Goal: Information Seeking & Learning: Compare options

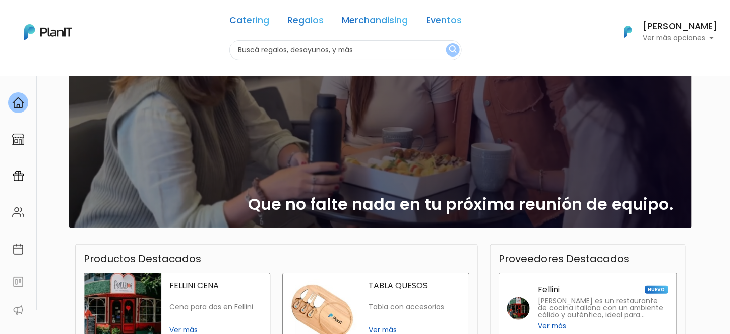
scroll to position [61, 0]
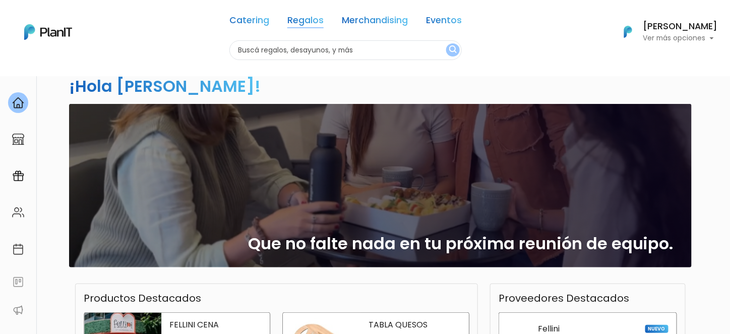
click at [311, 18] on link "Regalos" at bounding box center [305, 22] width 36 height 12
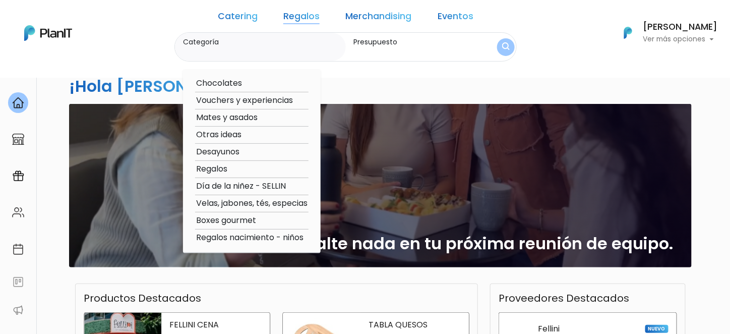
click at [399, 18] on link "Merchandising" at bounding box center [379, 18] width 66 height 12
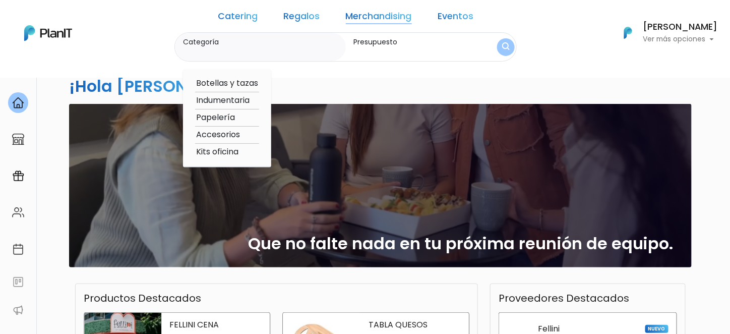
click at [364, 19] on link "Merchandising" at bounding box center [379, 18] width 66 height 12
click at [239, 82] on option "Botellas y tazas" at bounding box center [227, 83] width 64 height 13
type input "Botellas y tazas"
type input "$0 - $1000"
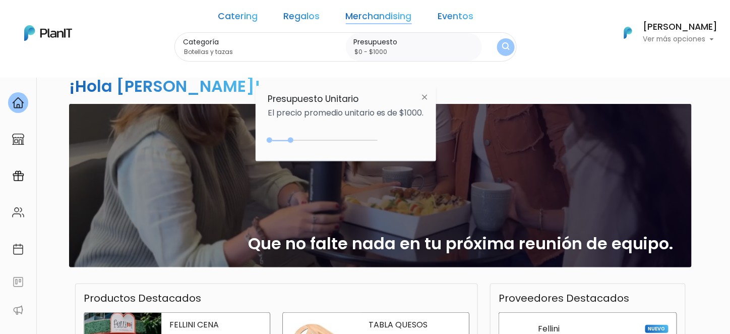
click at [428, 96] on img at bounding box center [425, 97] width 19 height 18
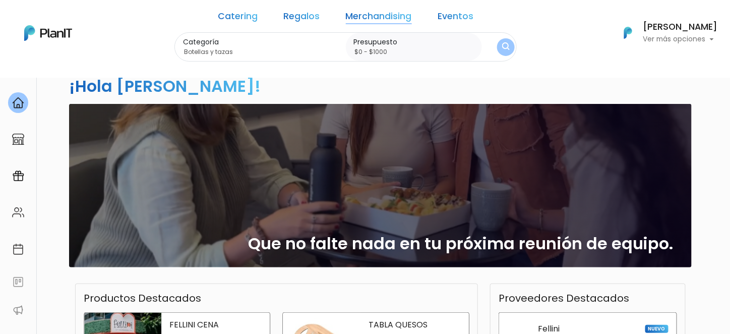
click at [497, 46] on button "submit" at bounding box center [506, 47] width 18 height 18
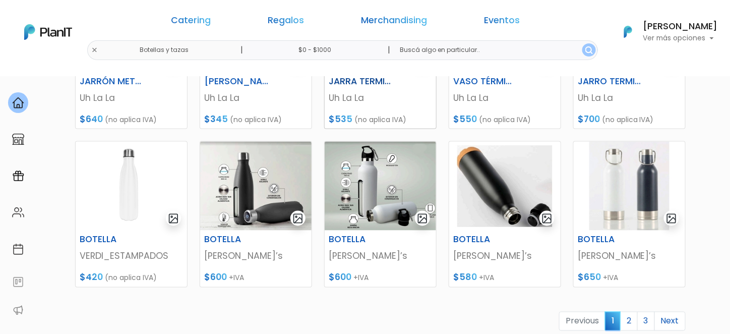
scroll to position [403, 0]
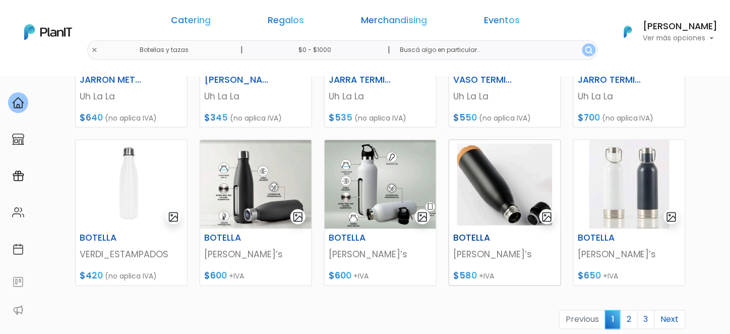
click at [479, 238] on h6 "BOTELLA" at bounding box center [485, 238] width 77 height 11
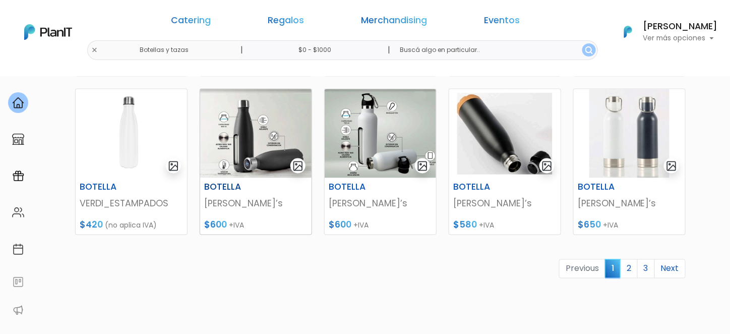
scroll to position [504, 0]
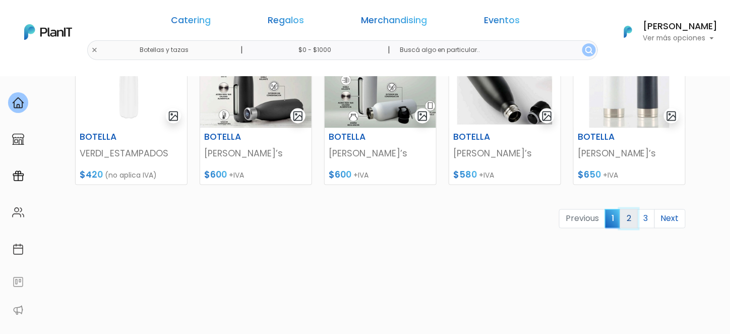
drag, startPoint x: 630, startPoint y: 221, endPoint x: 625, endPoint y: 217, distance: 6.8
click at [630, 221] on link "2" at bounding box center [629, 218] width 18 height 19
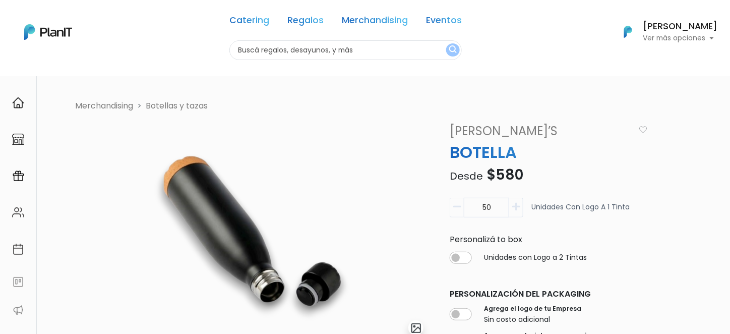
click at [515, 206] on icon "button" at bounding box center [516, 206] width 8 height 9
click at [456, 202] on icon "button" at bounding box center [457, 206] width 8 height 9
type input "50"
click at [453, 205] on icon "button" at bounding box center [457, 206] width 8 height 9
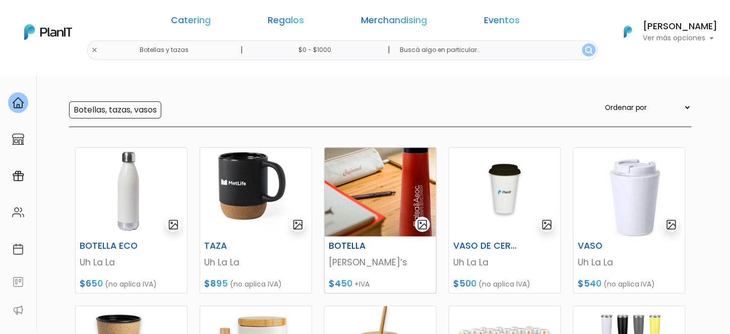
scroll to position [101, 0]
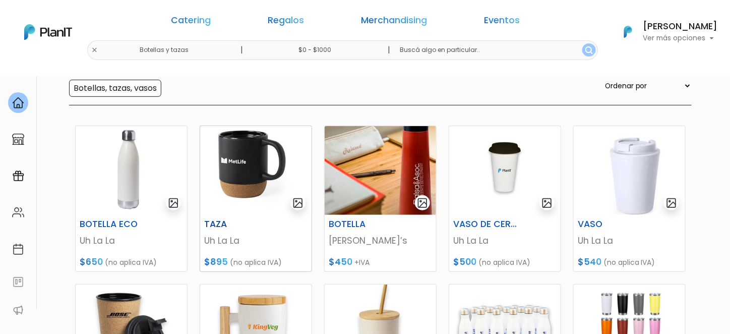
click at [252, 171] on img at bounding box center [255, 170] width 111 height 89
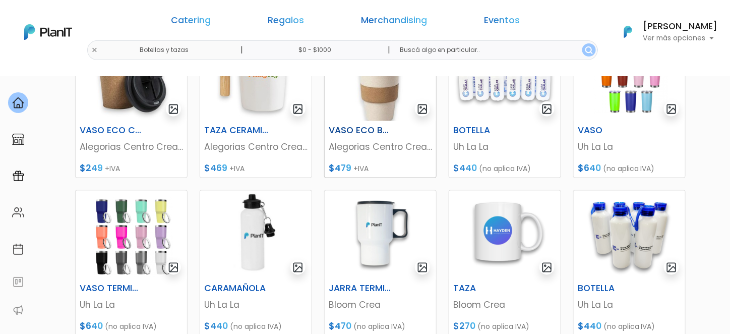
scroll to position [454, 0]
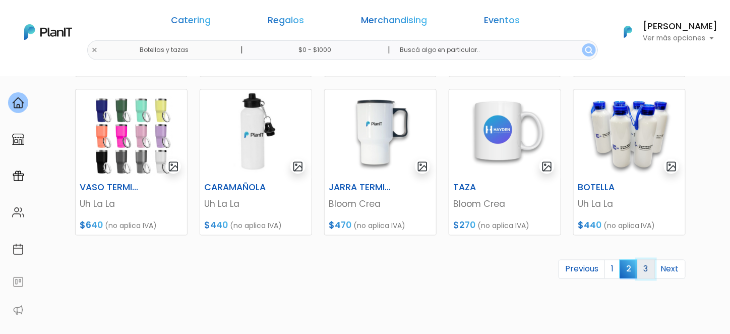
click at [647, 271] on link "3" at bounding box center [646, 269] width 18 height 19
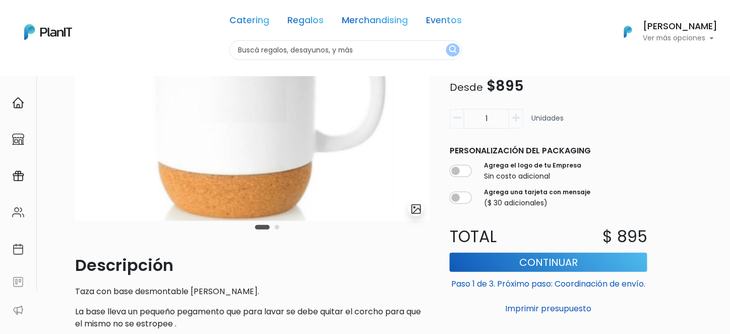
scroll to position [101, 0]
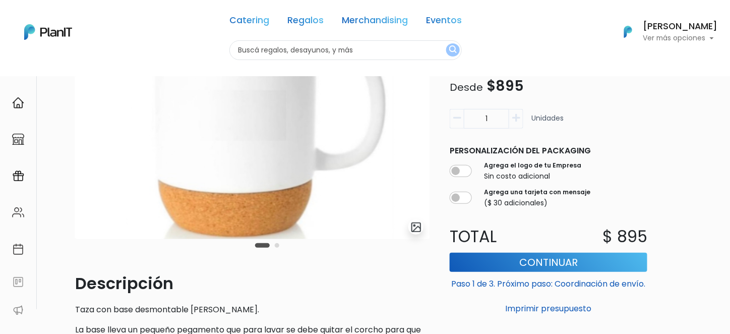
click at [517, 117] on icon "button" at bounding box center [516, 117] width 8 height 9
click at [517, 118] on icon "button" at bounding box center [516, 117] width 8 height 9
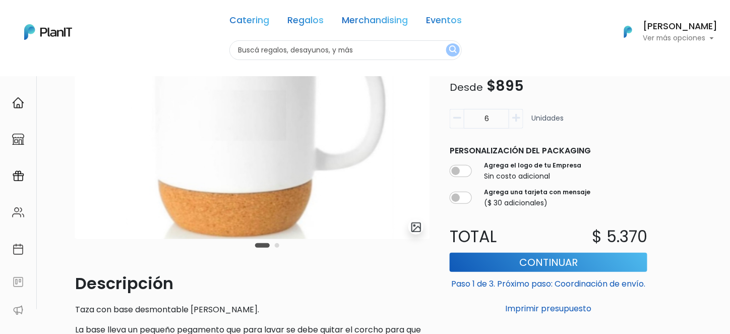
click at [517, 118] on icon "button" at bounding box center [516, 117] width 8 height 9
type input "9"
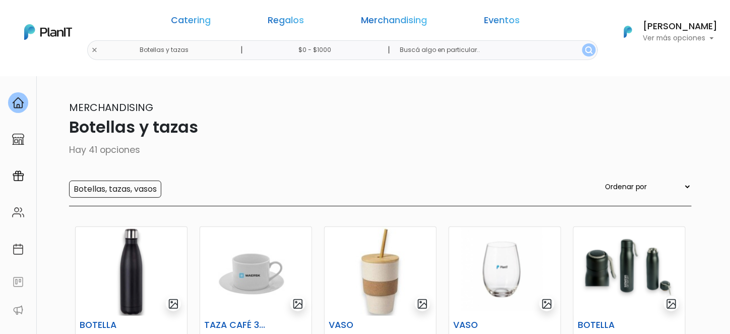
click at [364, 23] on link "Merchandising" at bounding box center [395, 22] width 66 height 12
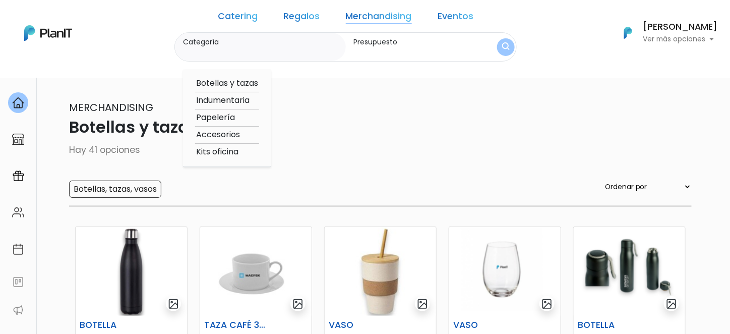
click at [259, 99] on option "Indumentaria" at bounding box center [227, 100] width 64 height 13
type input "Indumentaria"
type input "$0 - $1000"
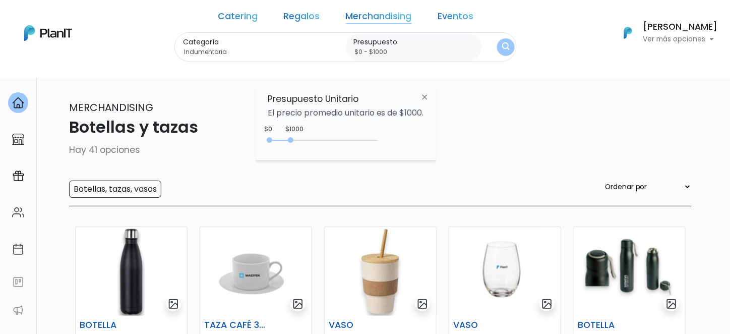
click at [502, 48] on img "submit" at bounding box center [506, 47] width 8 height 10
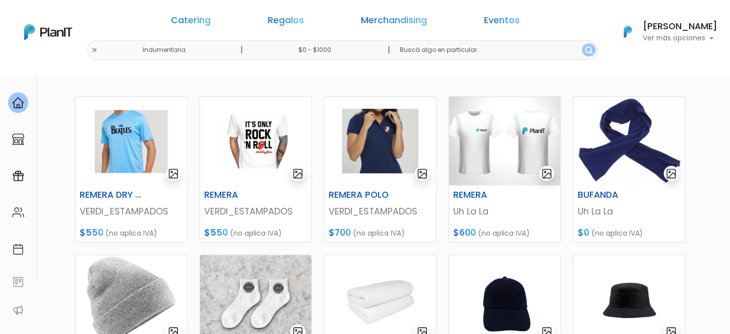
scroll to position [151, 0]
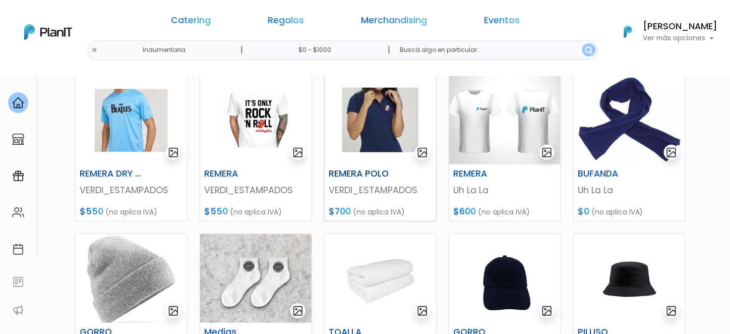
click at [362, 172] on h6 "REMERA POLO" at bounding box center [361, 173] width 77 height 11
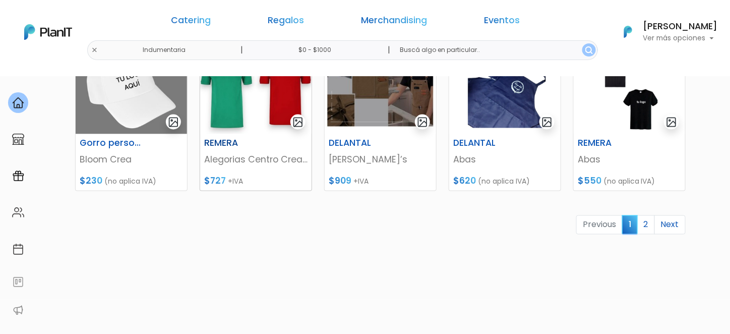
scroll to position [504, 0]
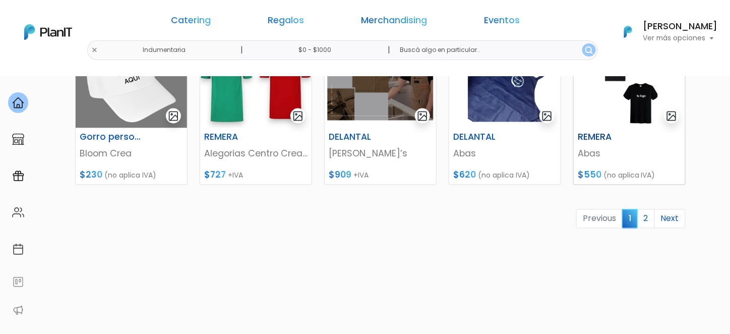
click at [620, 117] on img at bounding box center [629, 83] width 111 height 89
drag, startPoint x: 648, startPoint y: 218, endPoint x: 578, endPoint y: 160, distance: 90.7
click at [647, 217] on link "2" at bounding box center [646, 218] width 18 height 19
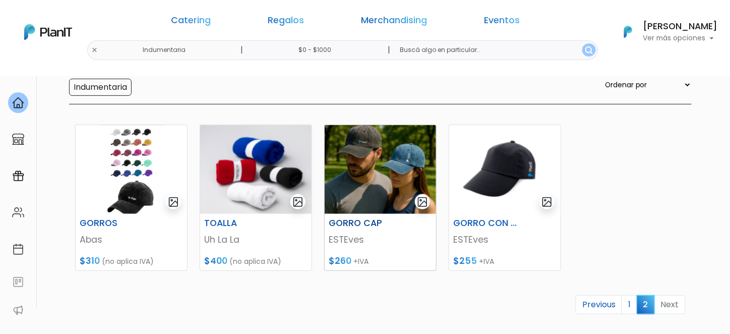
scroll to position [101, 0]
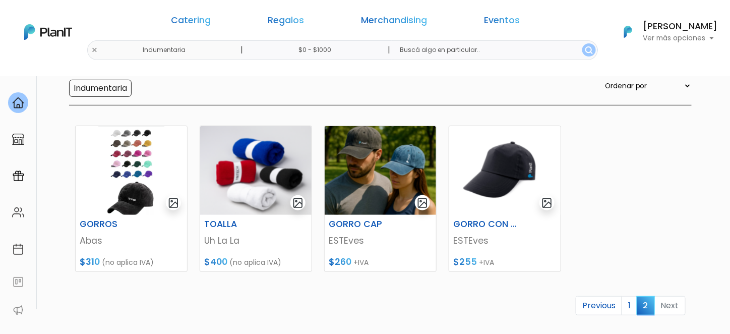
click at [362, 19] on link "Merchandising" at bounding box center [395, 22] width 66 height 12
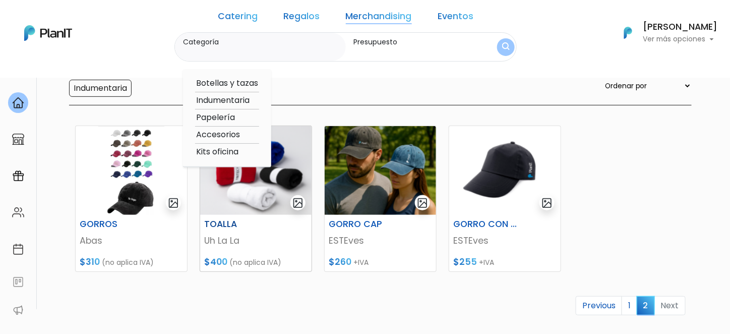
click at [253, 135] on option "Accesorios" at bounding box center [227, 135] width 64 height 13
type input "Accesorios"
type input "$0 - $1000"
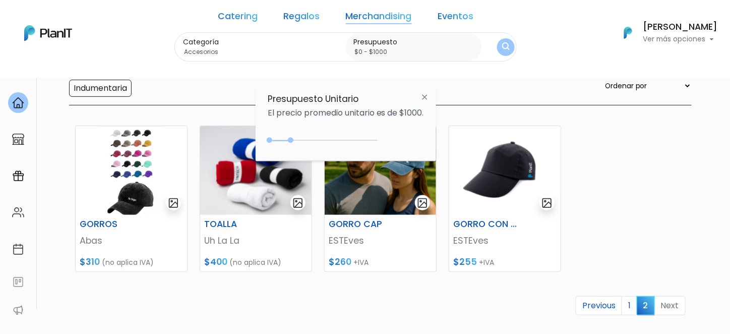
click at [502, 50] on img "submit" at bounding box center [506, 47] width 8 height 10
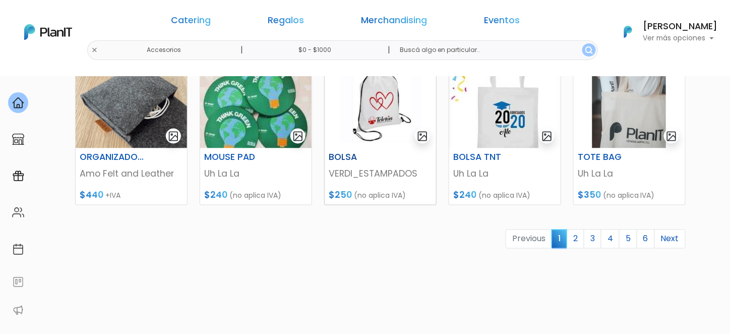
scroll to position [504, 0]
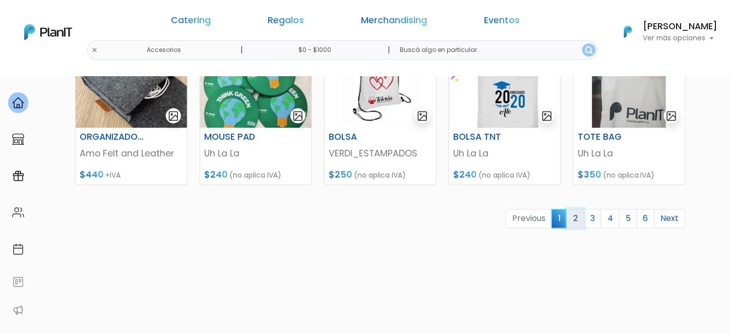
click at [577, 223] on link "2" at bounding box center [576, 218] width 18 height 19
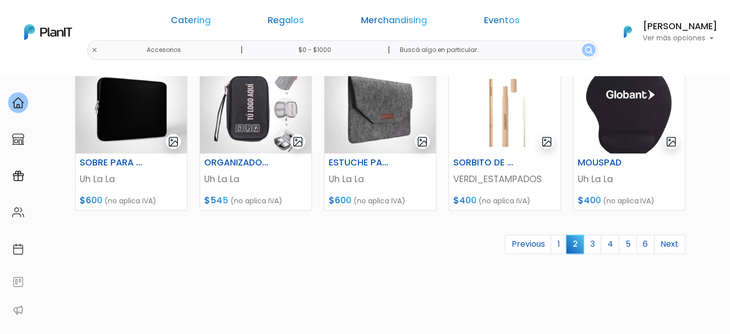
scroll to position [504, 0]
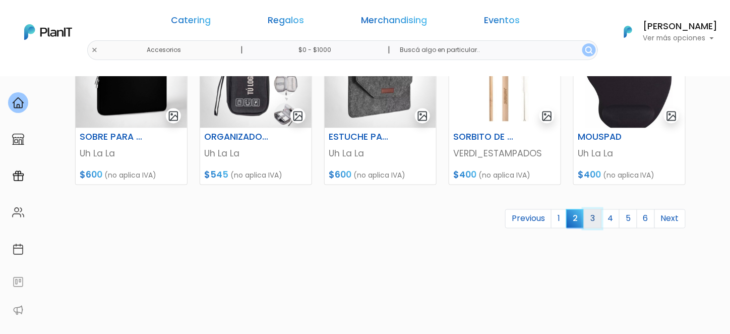
click at [595, 224] on link "3" at bounding box center [593, 218] width 18 height 19
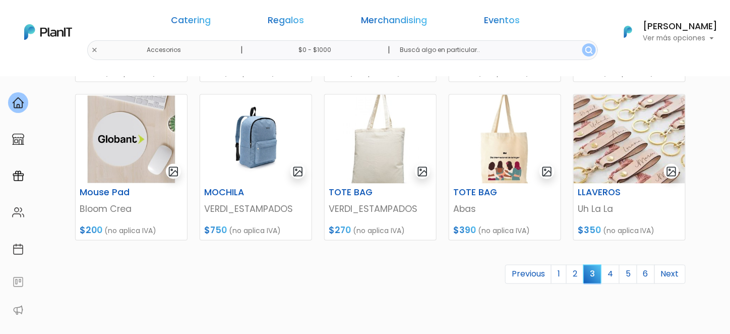
scroll to position [504, 0]
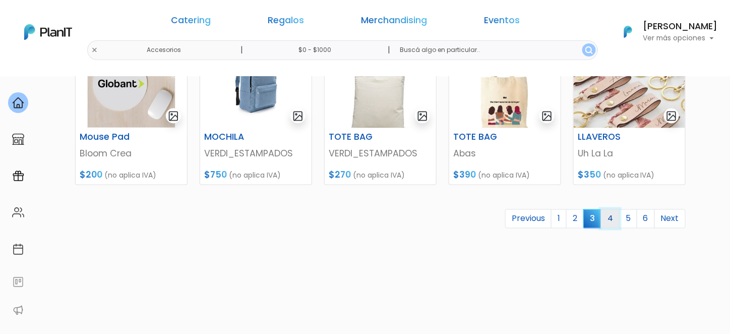
click at [612, 219] on link "4" at bounding box center [610, 218] width 19 height 19
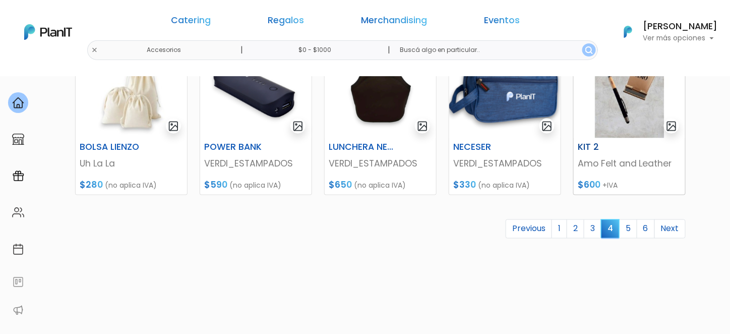
scroll to position [504, 0]
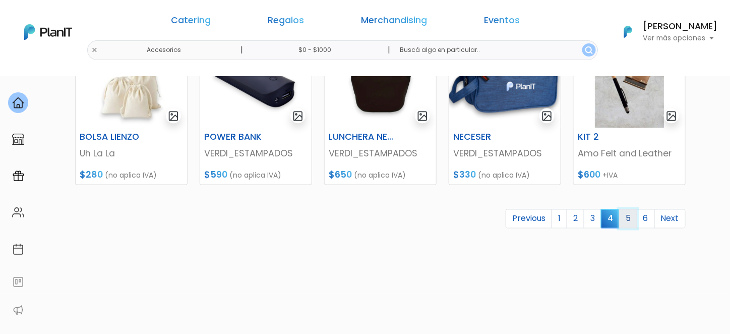
click at [628, 218] on link "5" at bounding box center [628, 218] width 18 height 19
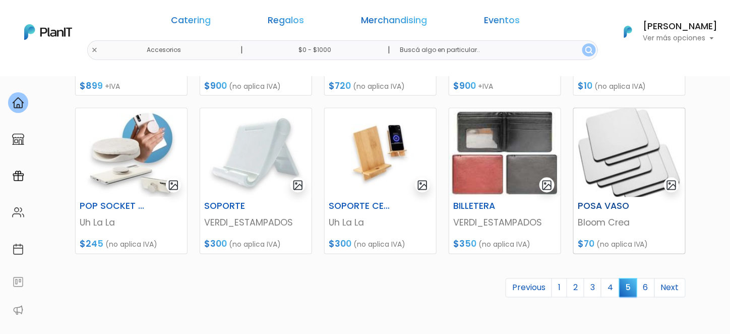
scroll to position [504, 0]
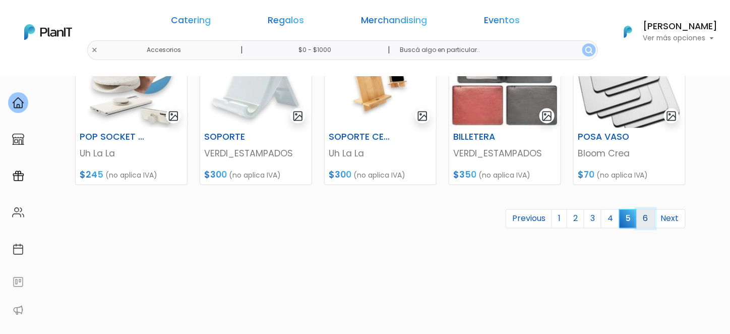
click at [640, 215] on link "6" at bounding box center [646, 218] width 18 height 19
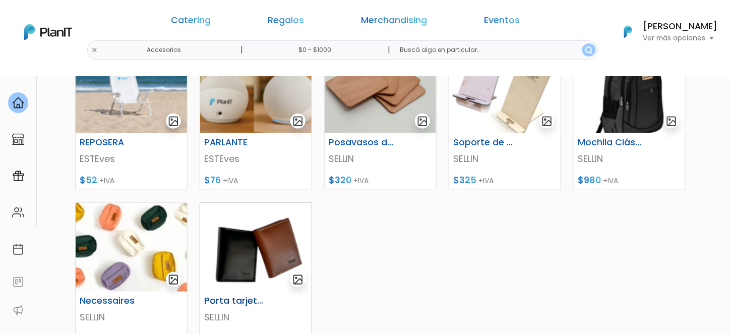
scroll to position [101, 0]
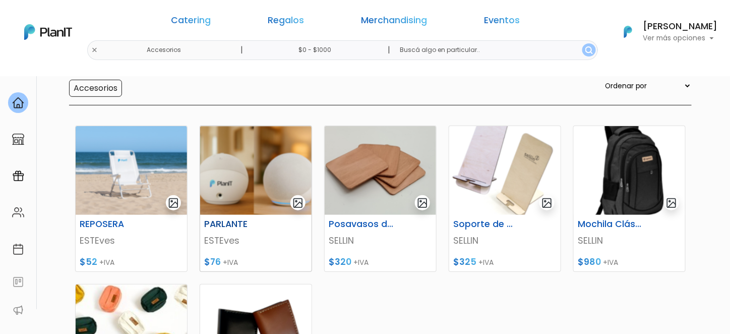
click at [243, 177] on img at bounding box center [255, 170] width 111 height 89
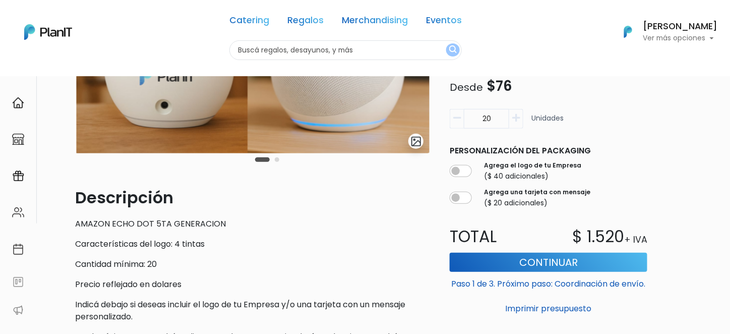
scroll to position [185, 0]
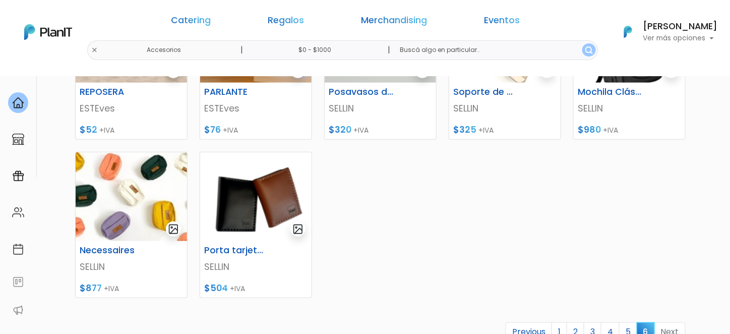
scroll to position [252, 0]
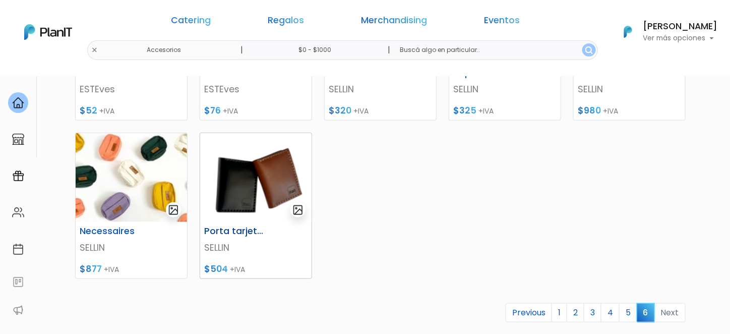
click at [231, 181] on img at bounding box center [255, 177] width 111 height 89
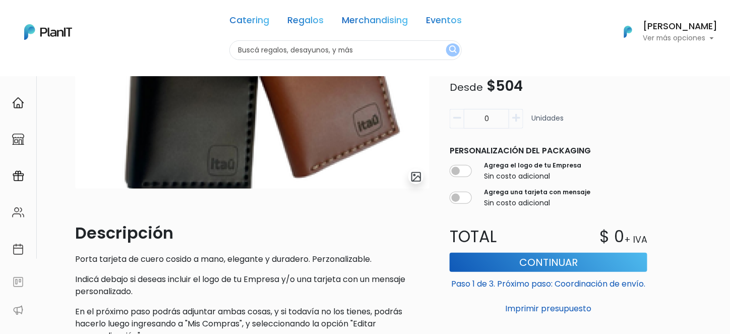
scroll to position [252, 0]
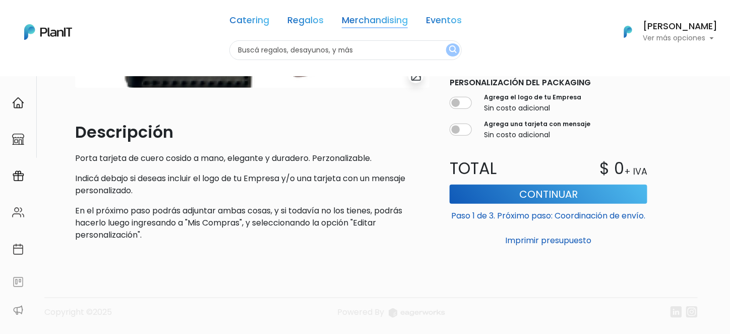
click at [360, 22] on link "Merchandising" at bounding box center [375, 22] width 66 height 12
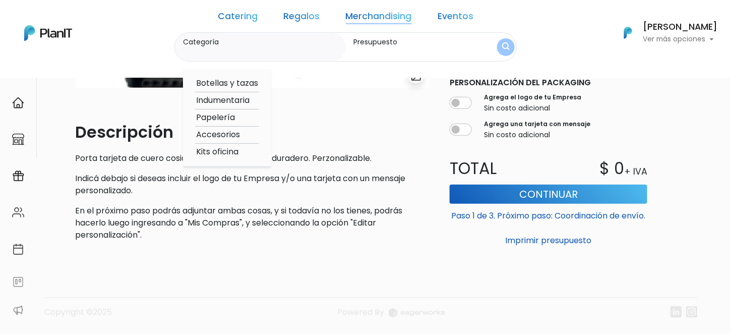
click at [238, 157] on option "Kits oficina" at bounding box center [227, 152] width 64 height 13
type input "Kits oficina"
type input "$0 - $1000"
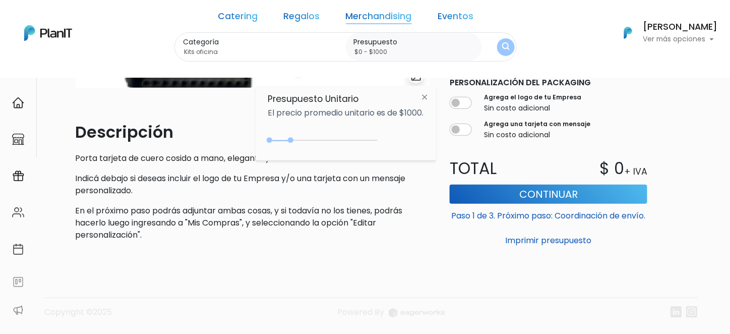
click at [497, 48] on button "submit" at bounding box center [506, 47] width 18 height 18
click at [358, 21] on link "Merchandising" at bounding box center [379, 18] width 66 height 12
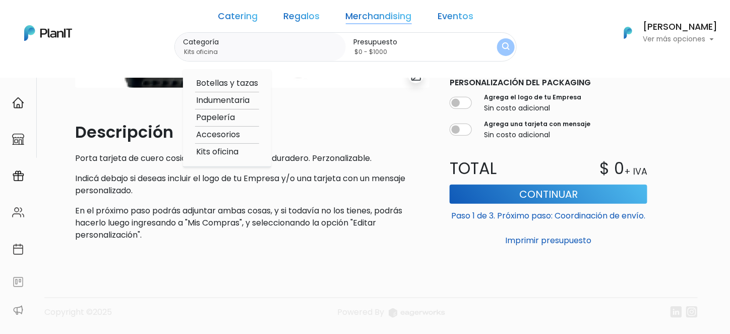
click at [250, 117] on option "Papelería" at bounding box center [227, 117] width 64 height 13
type input "Papelería"
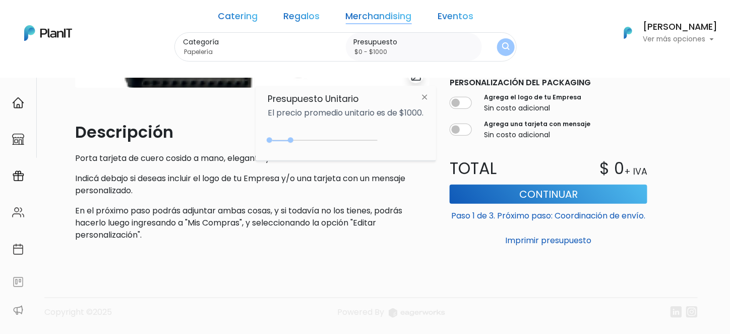
click at [502, 47] on img "submit" at bounding box center [506, 47] width 8 height 10
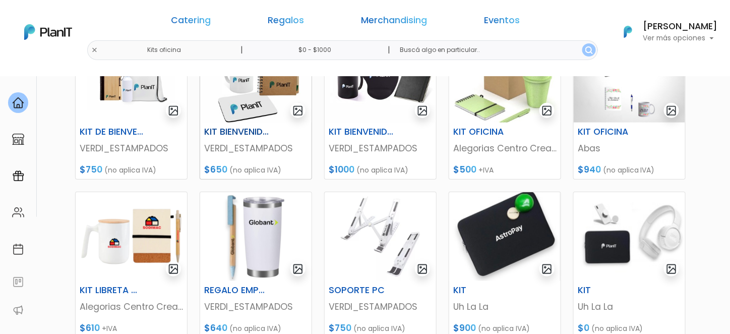
scroll to position [167, 0]
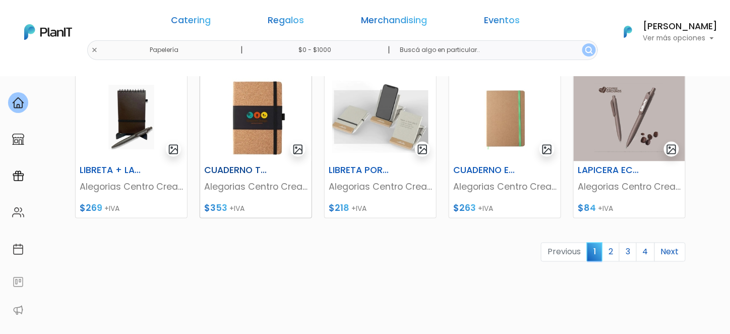
scroll to position [504, 0]
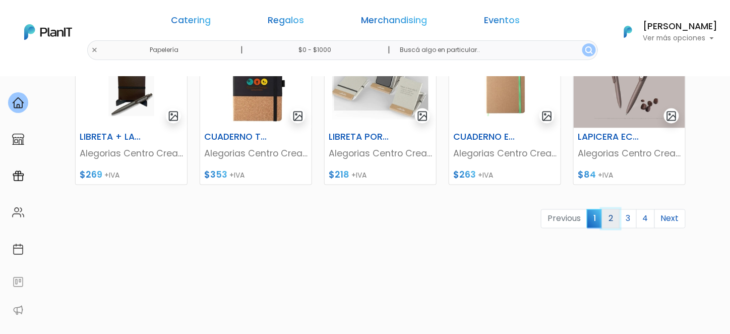
click at [613, 222] on link "2" at bounding box center [611, 218] width 18 height 19
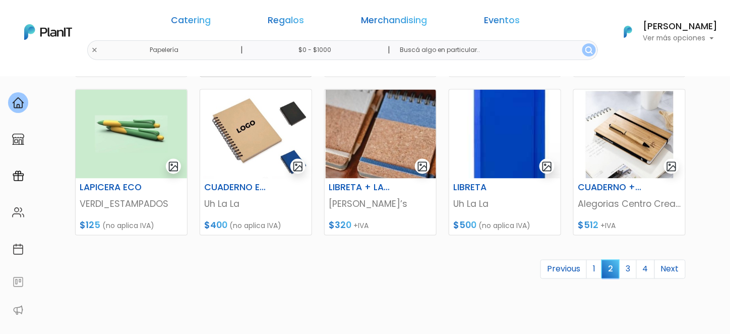
scroll to position [547, 0]
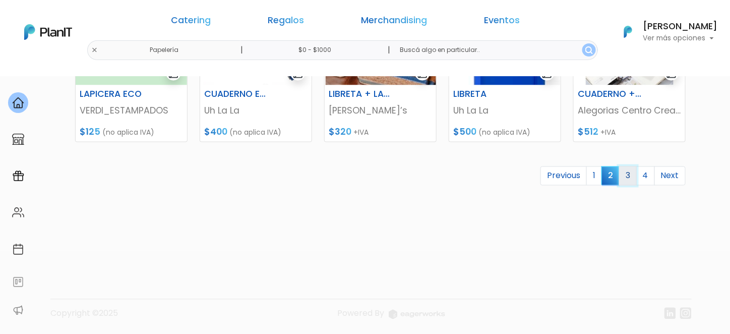
click at [625, 177] on link "3" at bounding box center [628, 175] width 18 height 19
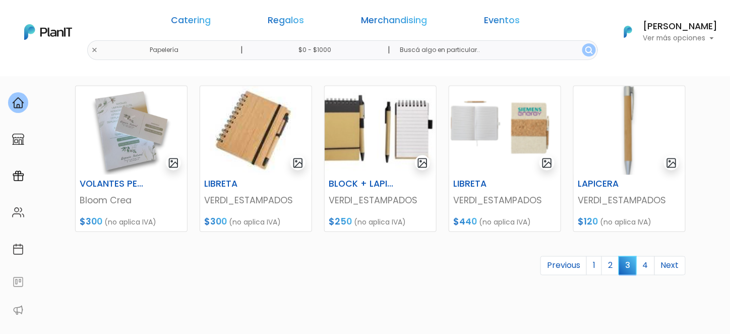
scroll to position [504, 0]
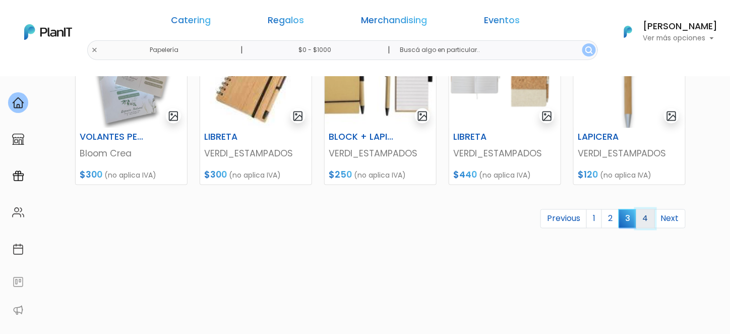
click at [647, 219] on link "4" at bounding box center [645, 218] width 19 height 19
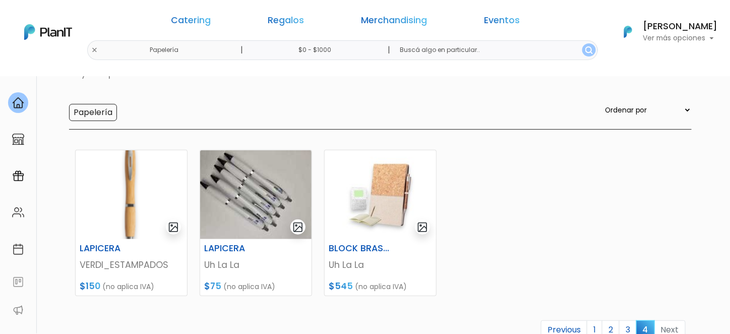
scroll to position [101, 0]
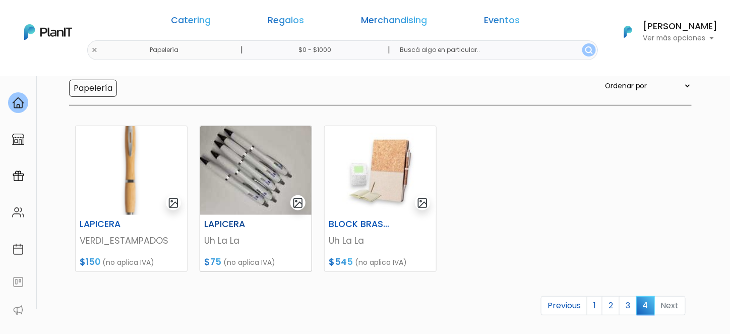
click at [262, 173] on img at bounding box center [255, 170] width 111 height 89
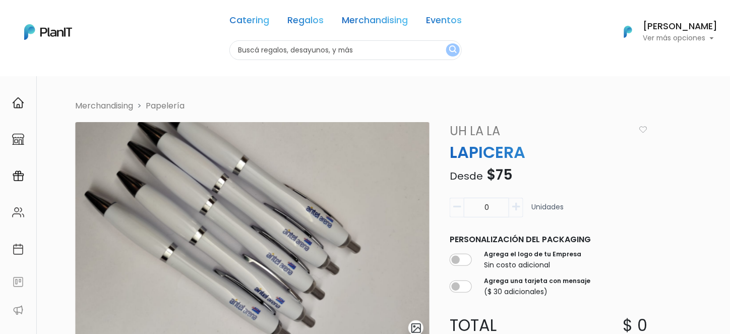
click at [378, 29] on div "Catering Regalos Merchandising Eventos" at bounding box center [345, 22] width 232 height 36
click at [316, 18] on link "Regalos" at bounding box center [305, 22] width 36 height 12
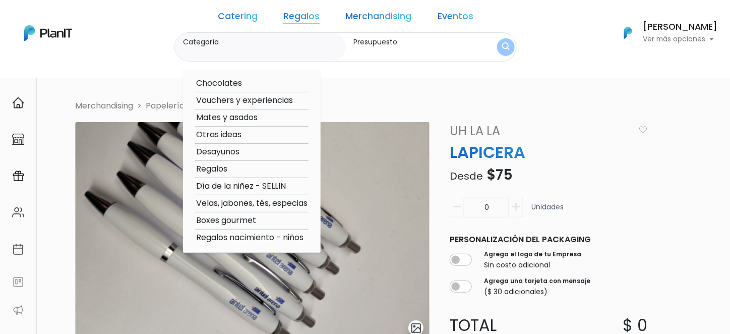
click at [255, 135] on option "Otras ideas" at bounding box center [251, 135] width 113 height 13
type input "Otras ideas"
type input "$0 - $1000"
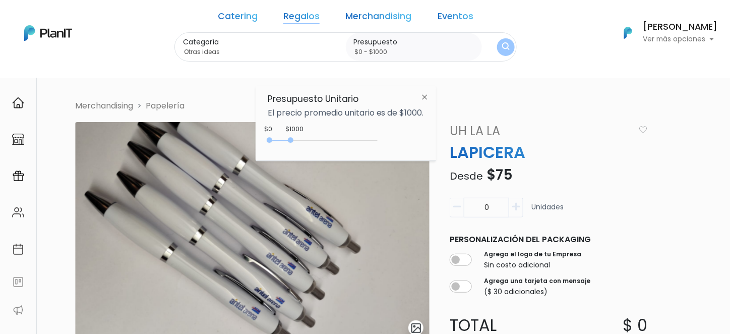
drag, startPoint x: 493, startPoint y: 60, endPoint x: 487, endPoint y: 51, distance: 10.6
click at [488, 53] on form "Categoría Otras ideas Chocolates Vouchers y experiencias Mates y asados Otras i…" at bounding box center [345, 47] width 342 height 30
drag, startPoint x: 428, startPoint y: 92, endPoint x: 453, endPoint y: 88, distance: 25.5
click at [427, 93] on img at bounding box center [425, 97] width 19 height 18
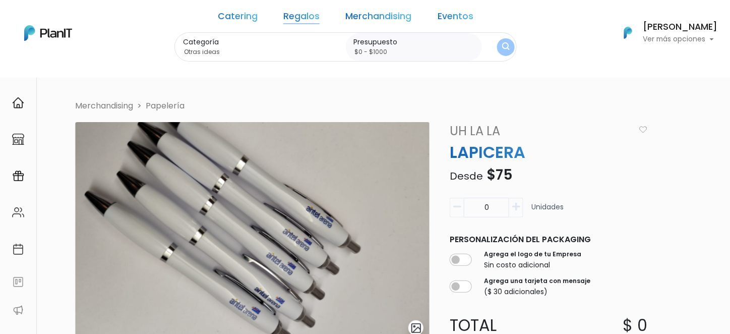
click at [479, 51] on div "Categoría Otras ideas Chocolates Vouchers y experiencias Mates y asados Otras i…" at bounding box center [345, 47] width 342 height 30
click at [502, 47] on img "submit" at bounding box center [506, 47] width 8 height 10
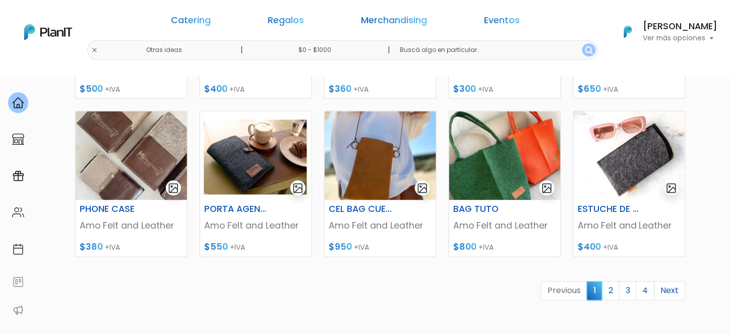
scroll to position [454, 0]
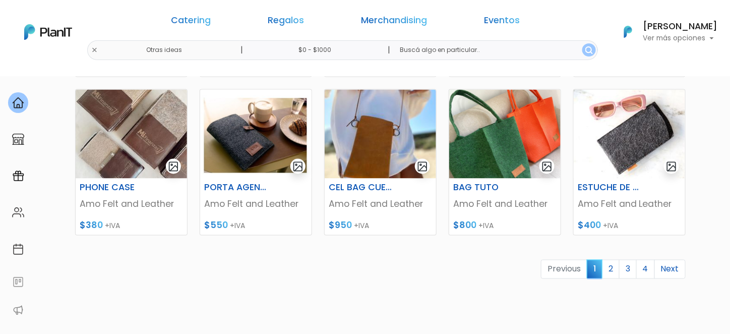
click at [304, 23] on link "Regalos" at bounding box center [286, 22] width 36 height 12
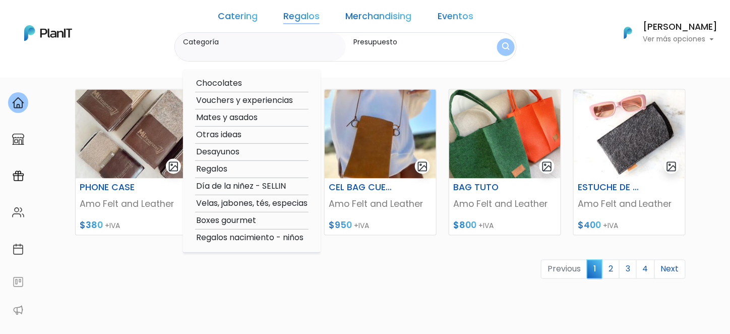
click at [249, 217] on option "Boxes gourmet" at bounding box center [251, 220] width 113 height 13
type input "Boxes gourmet"
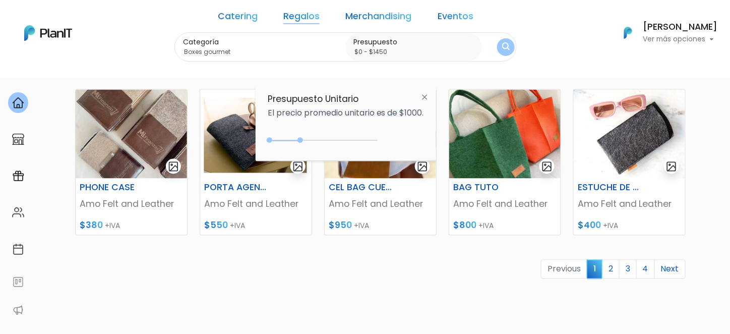
type input "$0 - $1500"
drag, startPoint x: 292, startPoint y: 141, endPoint x: 303, endPoint y: 143, distance: 10.7
click at [303, 143] on div "0 : 1500 0 1500" at bounding box center [325, 142] width 106 height 10
click at [501, 49] on img "submit" at bounding box center [506, 47] width 11 height 14
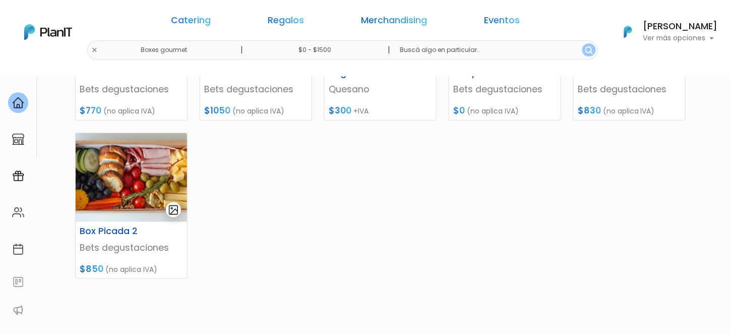
scroll to position [151, 0]
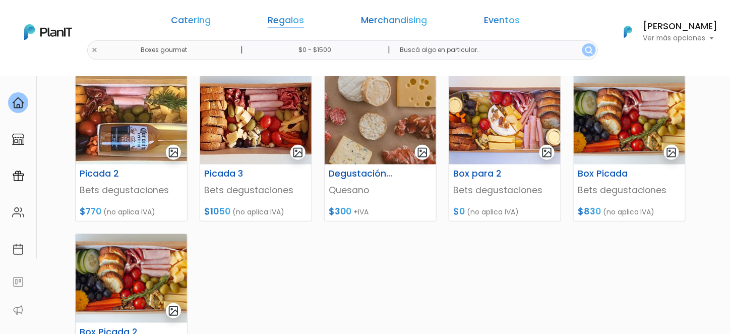
click at [304, 27] on link "Regalos" at bounding box center [286, 22] width 36 height 12
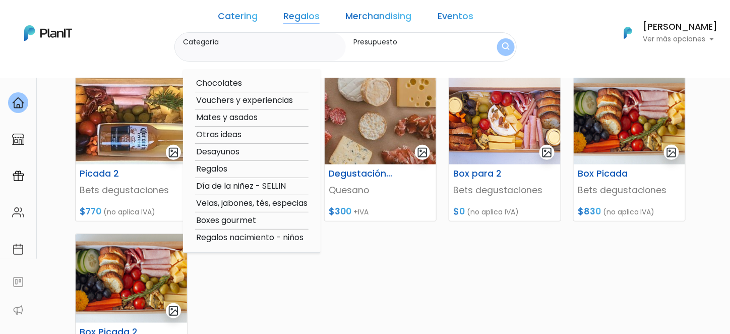
click at [252, 151] on option "Desayunos" at bounding box center [251, 152] width 113 height 13
type input "Desayunos"
type input "$0 - $1500"
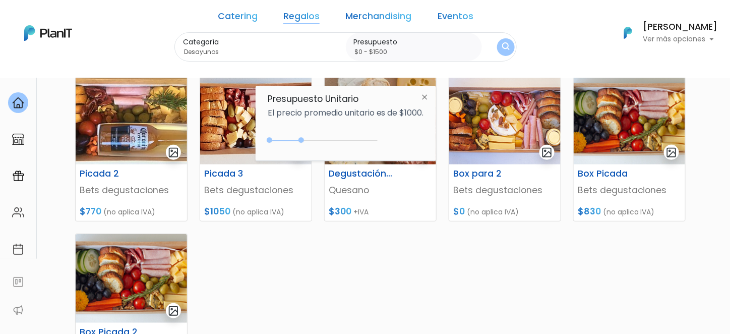
click at [497, 50] on button "submit" at bounding box center [506, 47] width 18 height 18
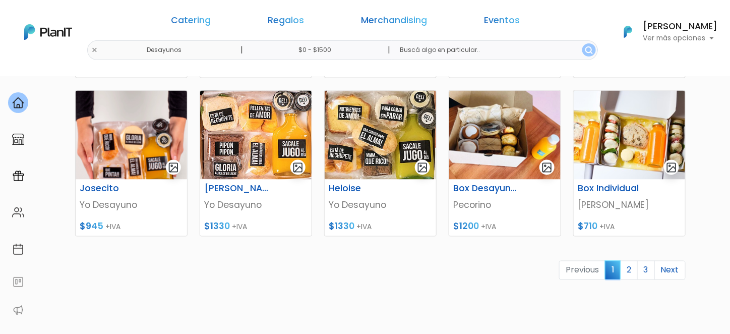
scroll to position [454, 0]
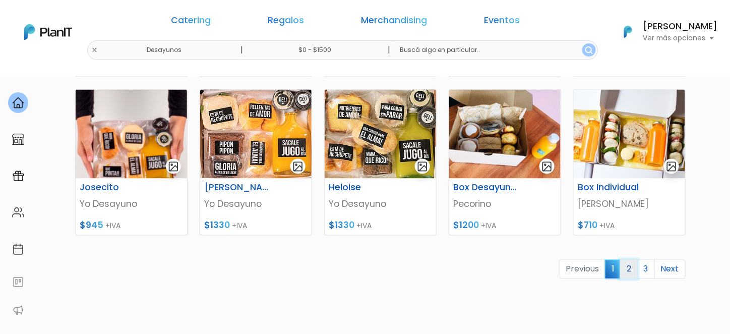
click at [625, 267] on link "2" at bounding box center [629, 269] width 18 height 19
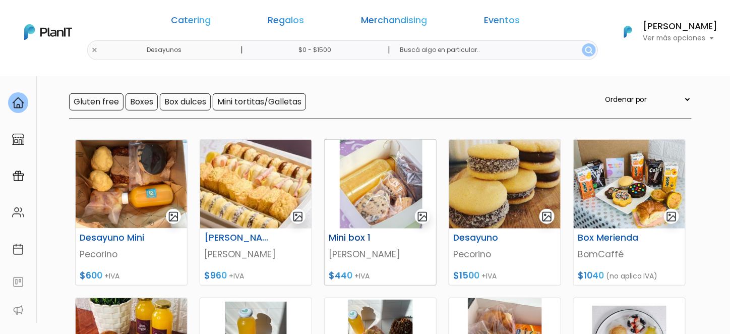
scroll to position [101, 0]
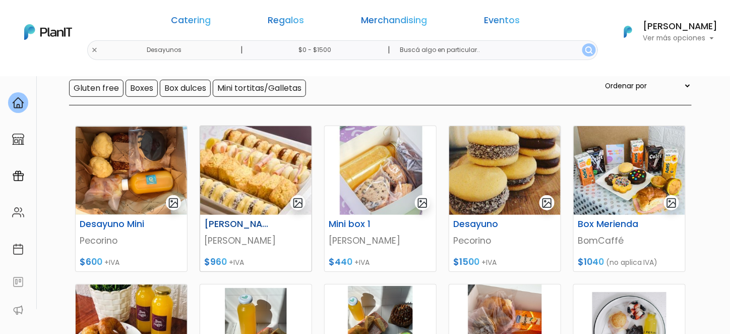
click at [278, 161] on img at bounding box center [255, 170] width 111 height 89
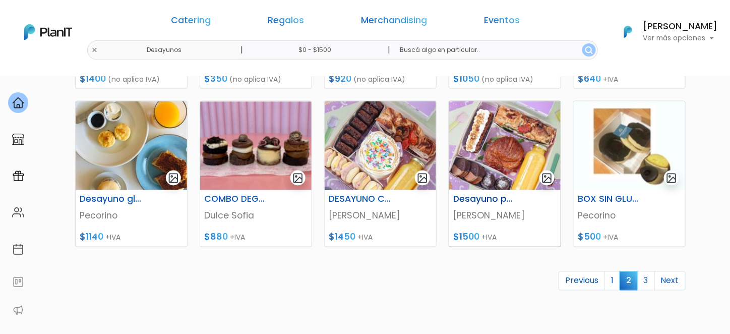
scroll to position [454, 0]
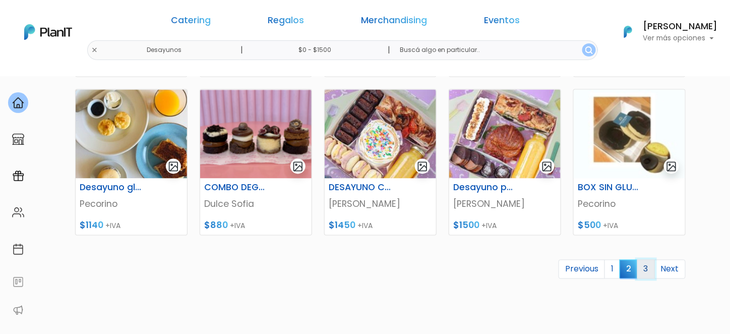
click at [652, 271] on link "3" at bounding box center [646, 269] width 18 height 19
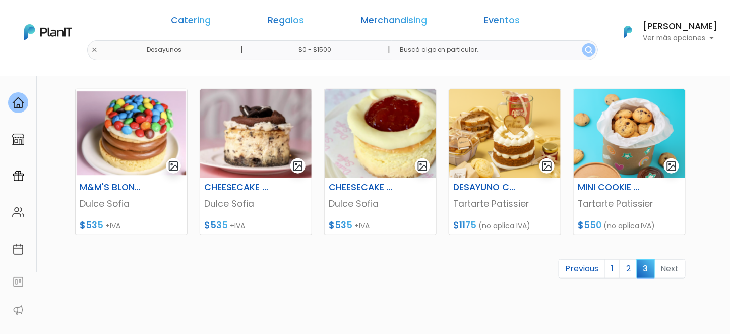
scroll to position [151, 0]
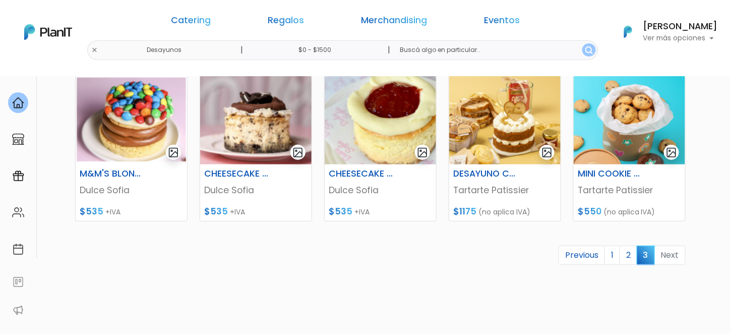
drag, startPoint x: 242, startPoint y: 21, endPoint x: 261, endPoint y: 47, distance: 32.9
click at [211, 22] on link "Catering" at bounding box center [191, 22] width 40 height 12
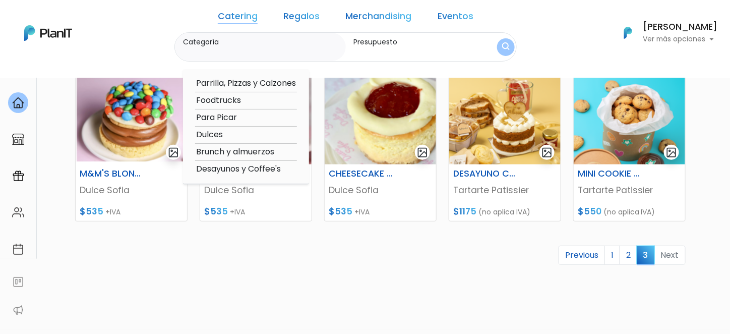
click at [224, 40] on label "Categoría" at bounding box center [262, 42] width 158 height 11
click at [224, 47] on input "Categoría" at bounding box center [262, 52] width 158 height 10
click at [497, 47] on button "submit" at bounding box center [506, 47] width 18 height 18
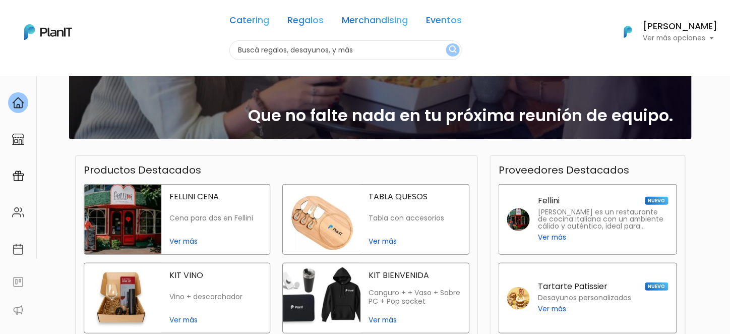
click at [448, 23] on link "Eventos" at bounding box center [444, 22] width 36 height 12
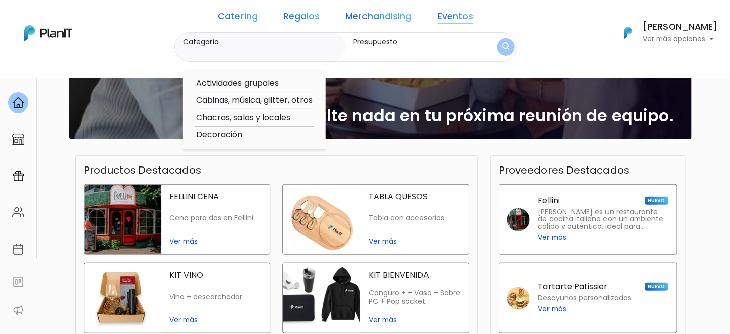
click at [285, 103] on option "Cabinas, música, glitter, otros" at bounding box center [254, 100] width 119 height 13
type input "Cabinas, música, glitter, otros"
type input "$0 - $1000"
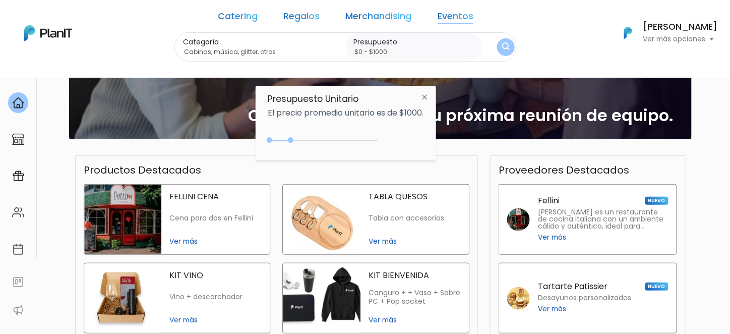
click at [502, 44] on img "submit" at bounding box center [506, 47] width 8 height 10
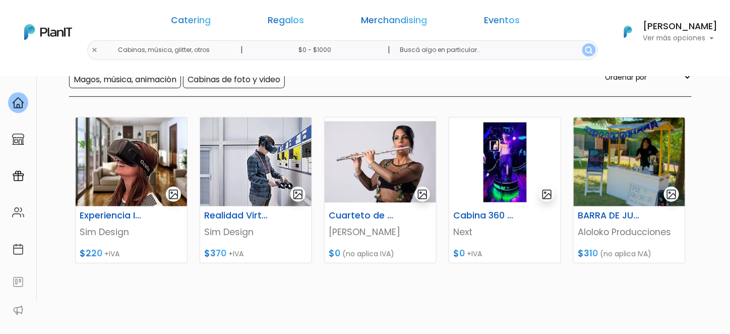
scroll to position [151, 0]
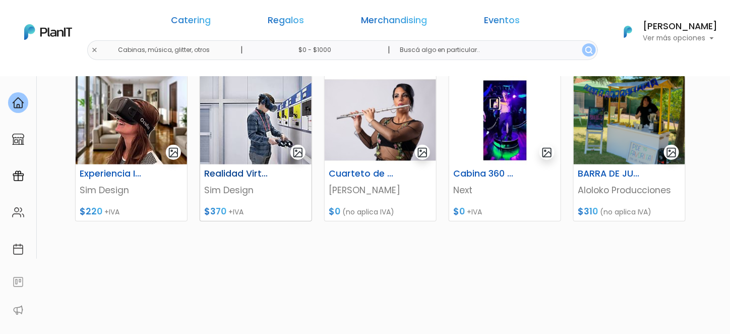
click at [246, 127] on img at bounding box center [255, 120] width 111 height 89
click at [142, 105] on img at bounding box center [131, 120] width 111 height 89
click at [485, 22] on link "Eventos" at bounding box center [503, 22] width 36 height 12
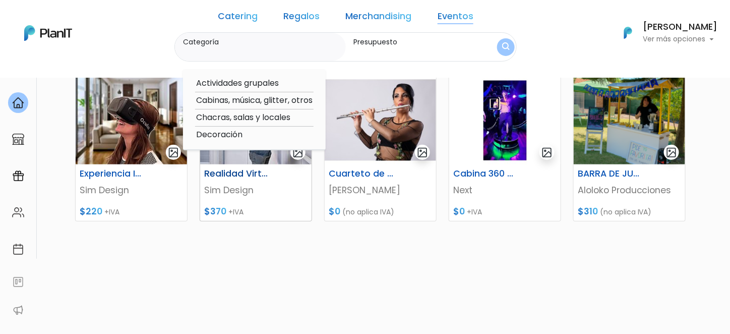
click at [251, 99] on option "Cabinas, música, glitter, otros" at bounding box center [254, 100] width 119 height 13
type input "Cabinas, música, glitter, otros"
type input "$0 - $1000"
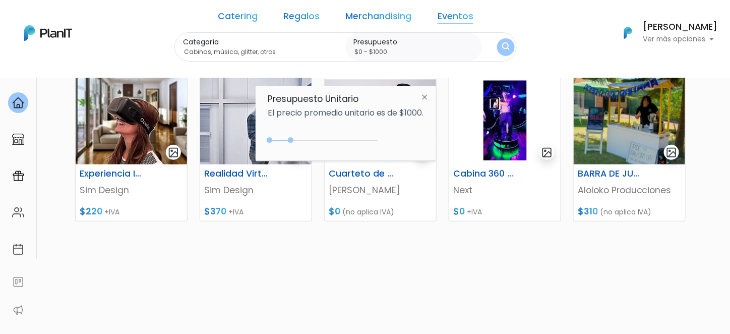
click at [497, 47] on button "submit" at bounding box center [506, 47] width 18 height 18
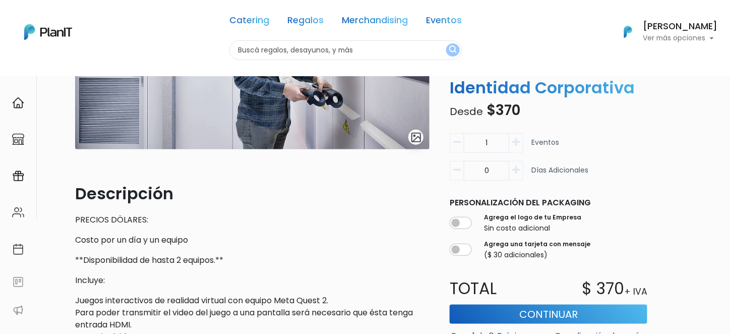
scroll to position [202, 0]
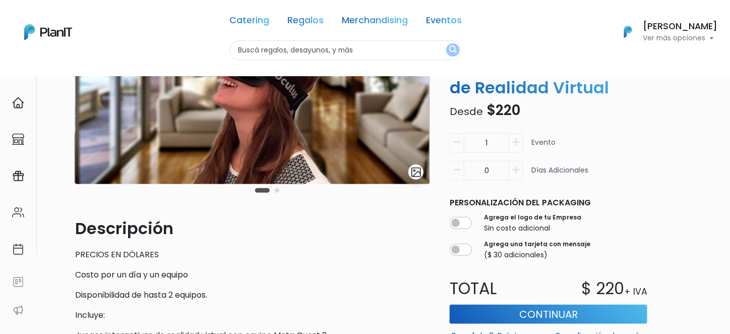
scroll to position [202, 0]
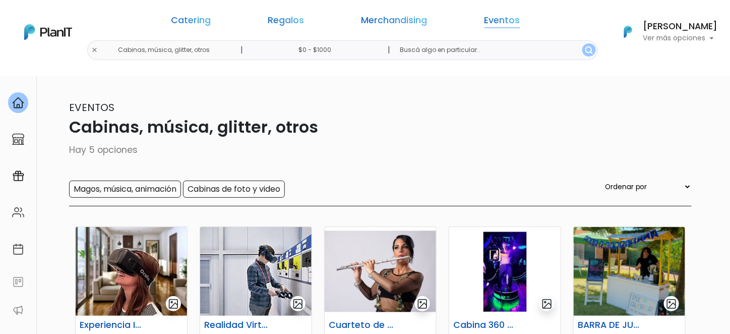
click at [485, 19] on link "Eventos" at bounding box center [503, 22] width 36 height 12
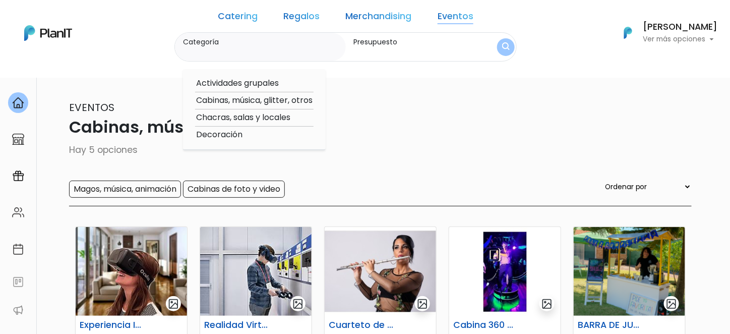
click at [259, 134] on option "Decoración" at bounding box center [254, 135] width 119 height 13
type input "Decoración"
type input "$0 - $1000"
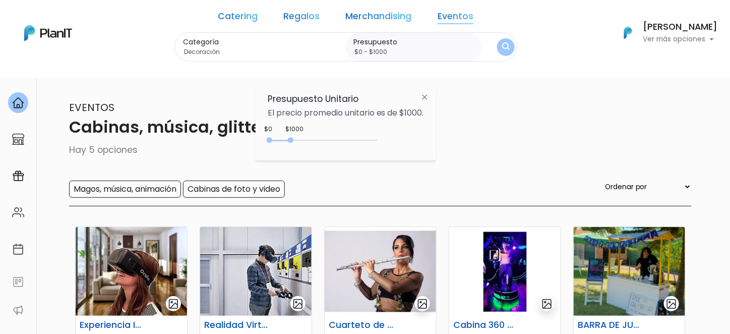
click at [502, 43] on img "submit" at bounding box center [506, 47] width 8 height 10
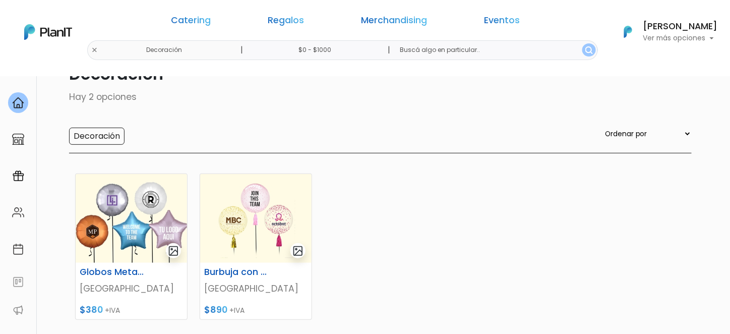
scroll to position [50, 0]
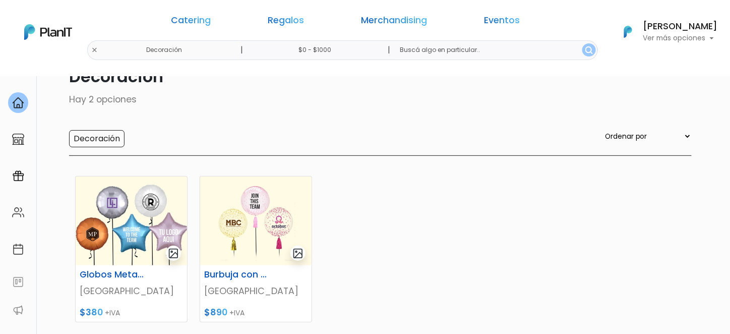
drag, startPoint x: 459, startPoint y: 24, endPoint x: 449, endPoint y: 36, distance: 16.1
click at [485, 23] on link "Eventos" at bounding box center [503, 22] width 36 height 12
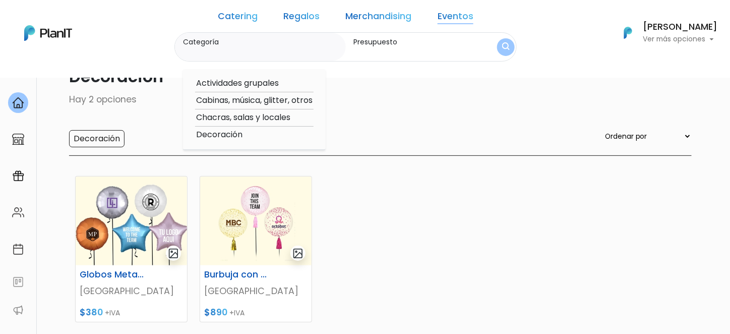
click at [270, 136] on option "Decoración" at bounding box center [254, 135] width 119 height 13
type input "Decoración"
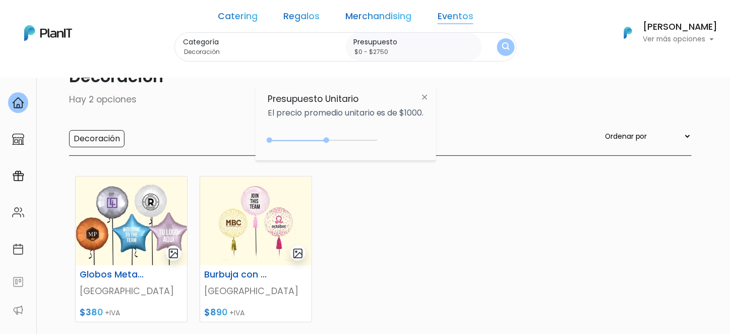
type input "$0 - $2800"
drag, startPoint x: 293, startPoint y: 140, endPoint x: 331, endPoint y: 144, distance: 37.5
click at [331, 144] on div "0 : 2800 0 2800" at bounding box center [325, 142] width 106 height 10
click at [502, 48] on img "submit" at bounding box center [506, 47] width 8 height 10
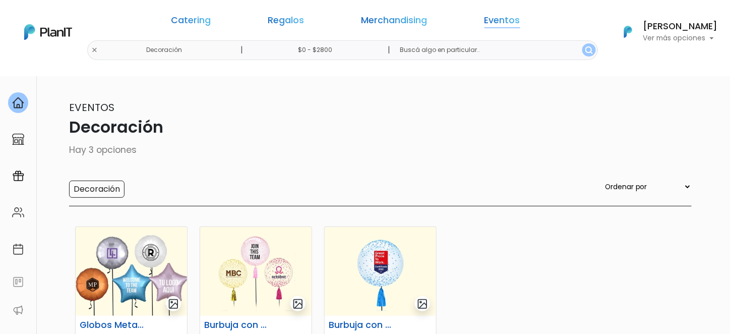
click at [485, 21] on link "Eventos" at bounding box center [503, 22] width 36 height 12
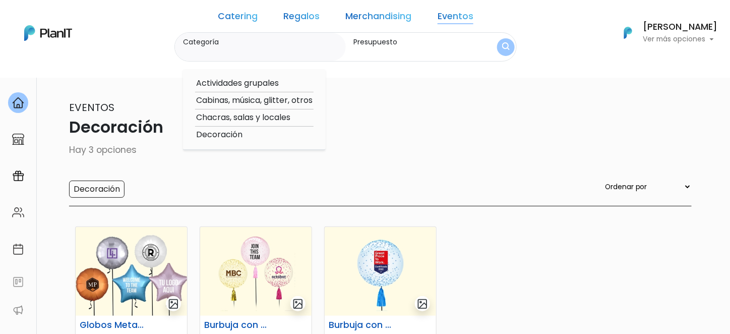
click at [267, 120] on option "Chacras, salas y locales" at bounding box center [254, 117] width 119 height 13
type input "Chacras, salas y locales"
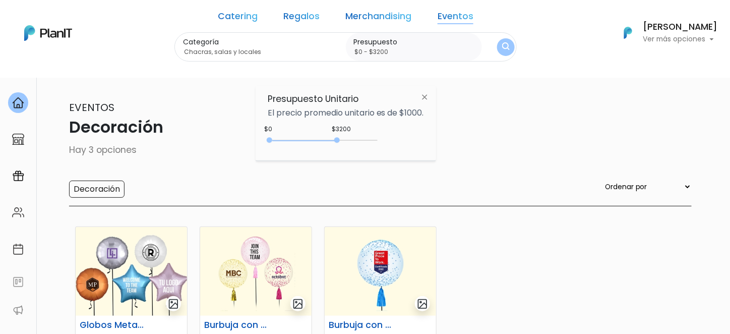
type input "$0 - $3250"
drag, startPoint x: 328, startPoint y: 139, endPoint x: 341, endPoint y: 139, distance: 12.6
click at [341, 139] on div at bounding box center [338, 140] width 6 height 6
click at [425, 99] on img at bounding box center [425, 97] width 19 height 18
